Goal: Register for event/course

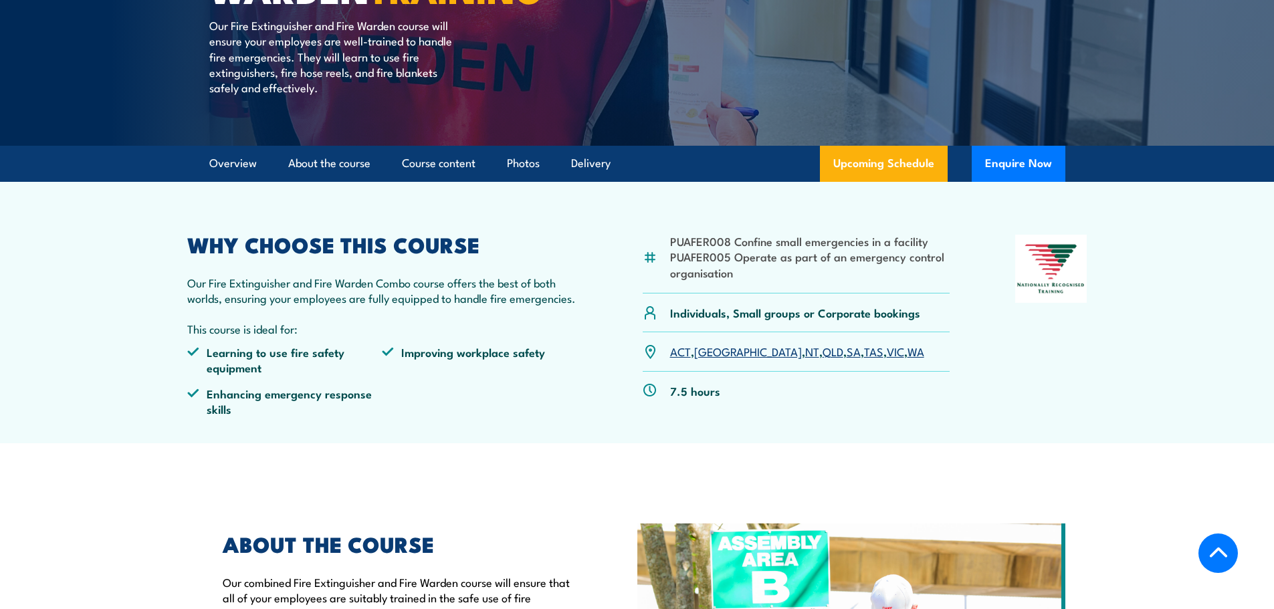
click at [708, 347] on link "[GEOGRAPHIC_DATA]" at bounding box center [748, 351] width 108 height 16
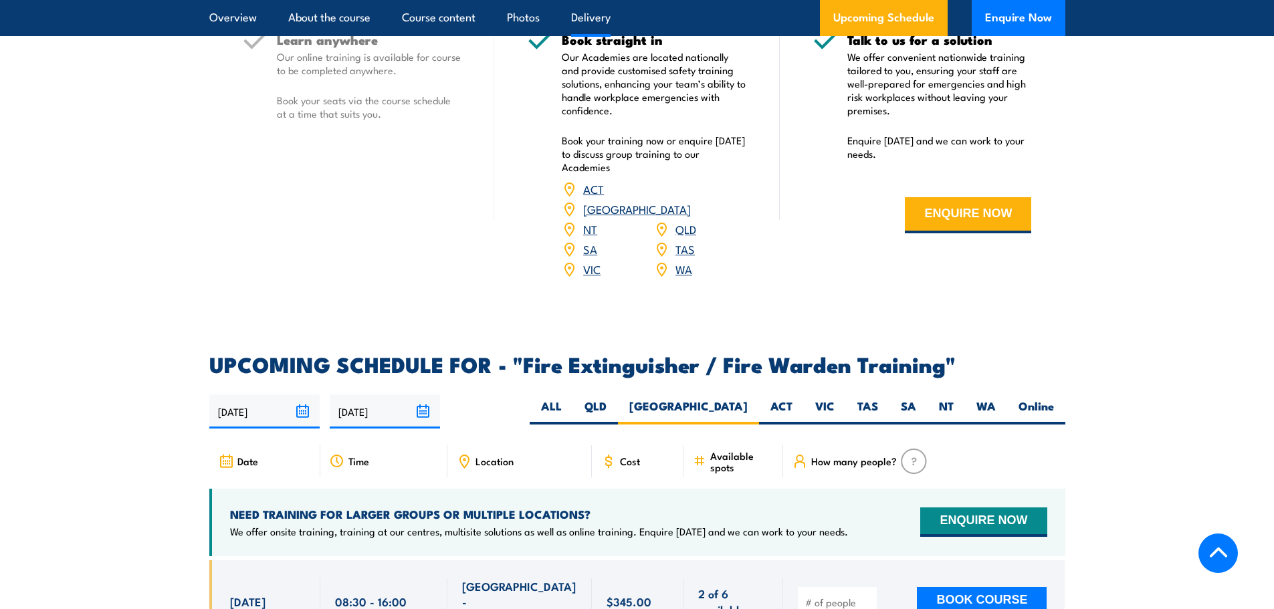
scroll to position [1527, 0]
